Goal: Task Accomplishment & Management: Check status

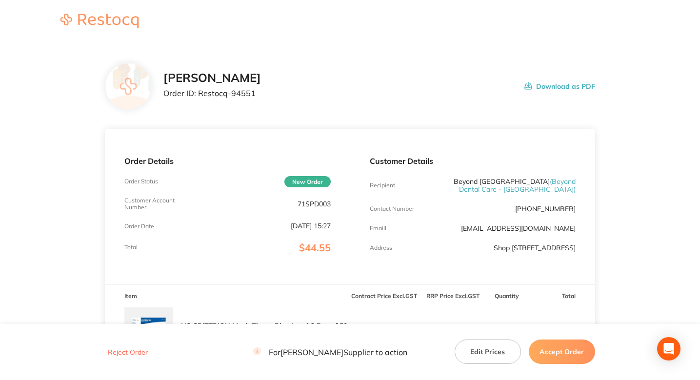
click at [237, 92] on p "Order ID: Restocq- 94551" at bounding box center [212, 93] width 98 height 9
copy p "94551"
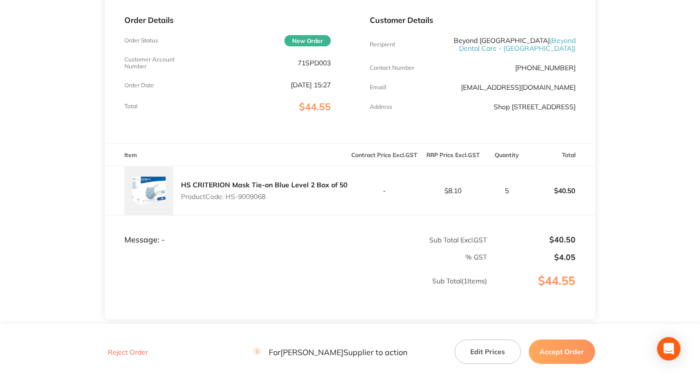
scroll to position [221, 0]
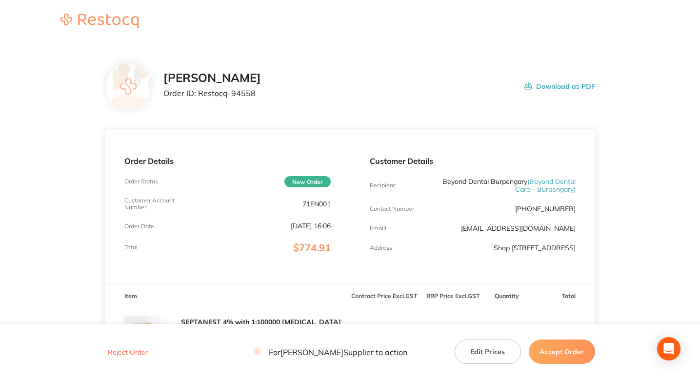
click at [240, 92] on p "Order ID: Restocq- 94558" at bounding box center [212, 93] width 98 height 9
copy p "94558"
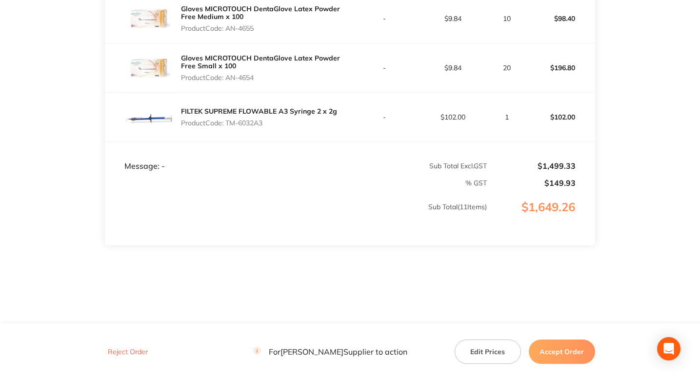
scroll to position [707, 0]
